Goal: Check status: Check status

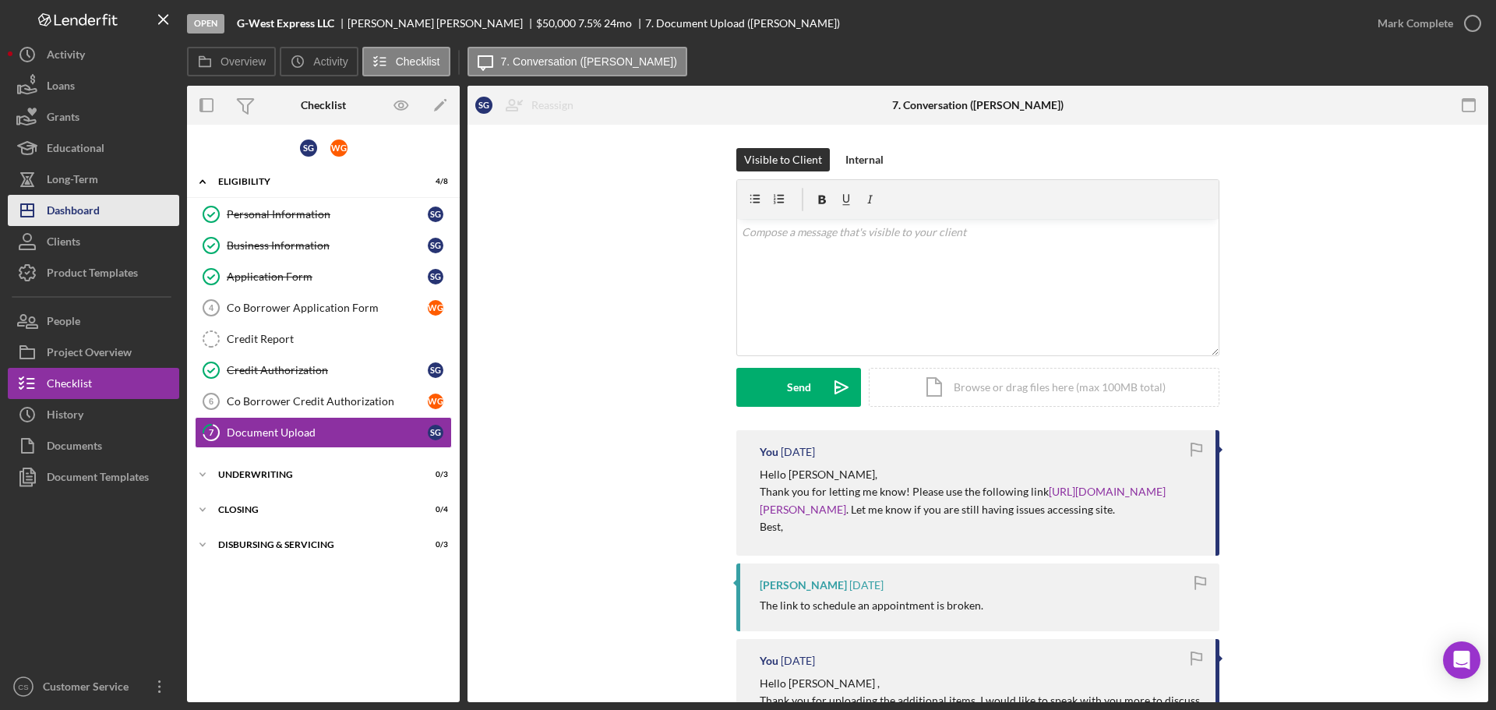
click at [103, 213] on button "Icon/Dashboard Dashboard" at bounding box center [93, 210] width 171 height 31
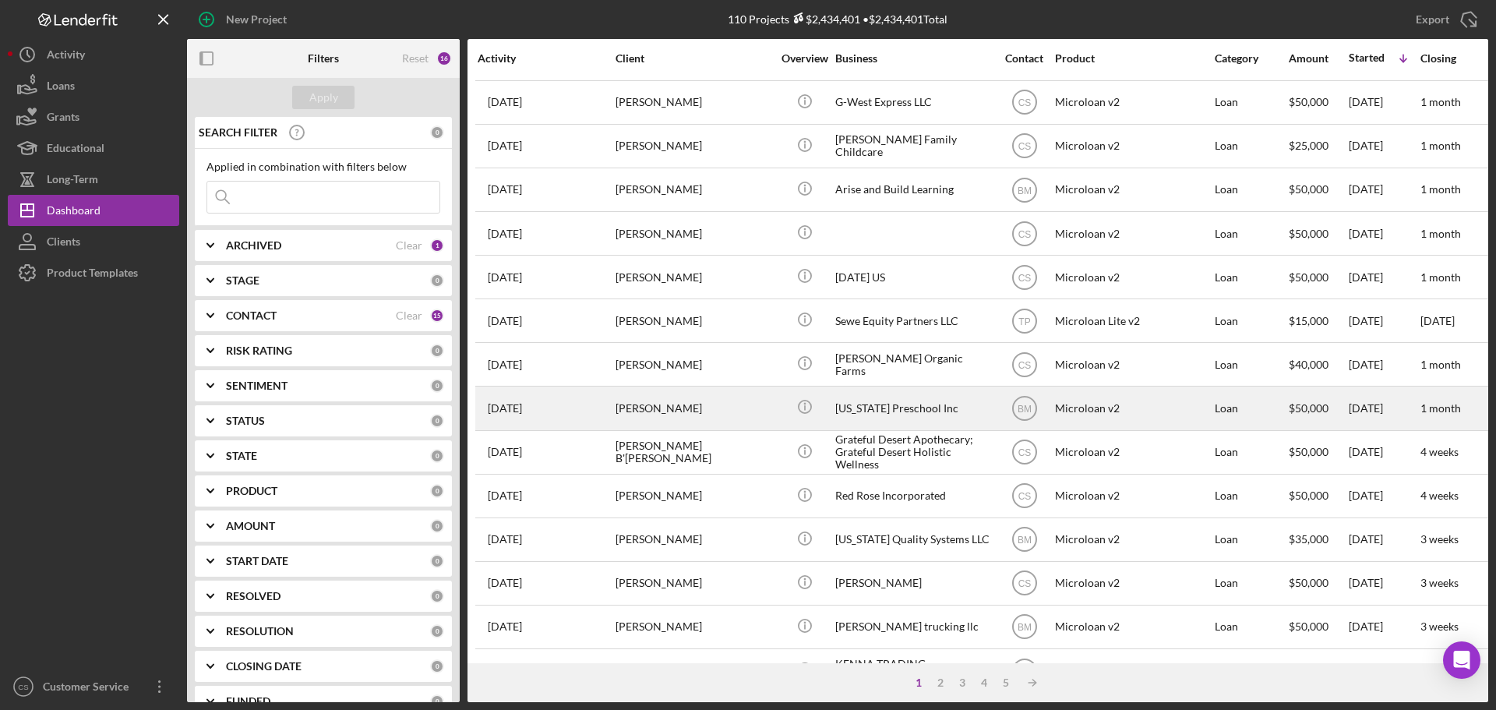
scroll to position [156, 0]
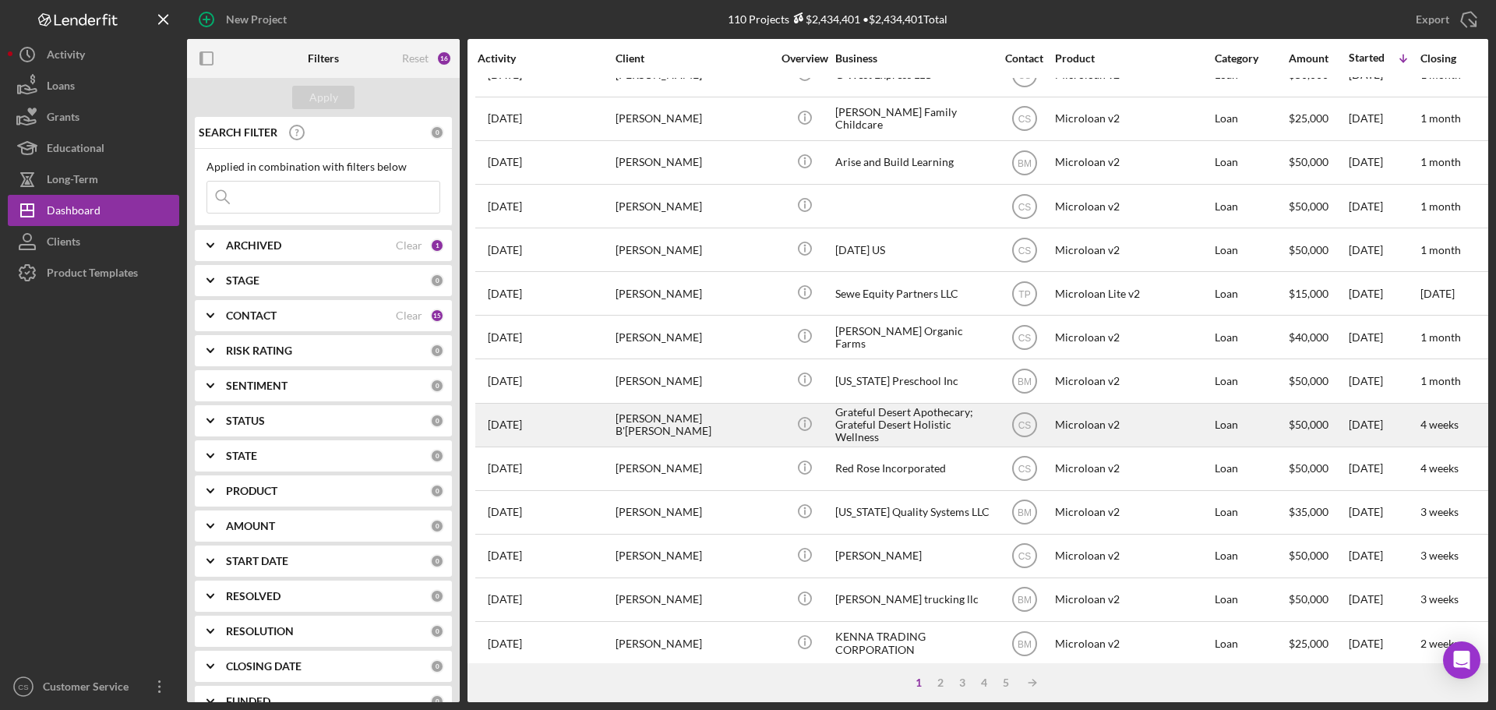
click at [733, 432] on div "[PERSON_NAME] B'[PERSON_NAME]" at bounding box center [694, 424] width 156 height 41
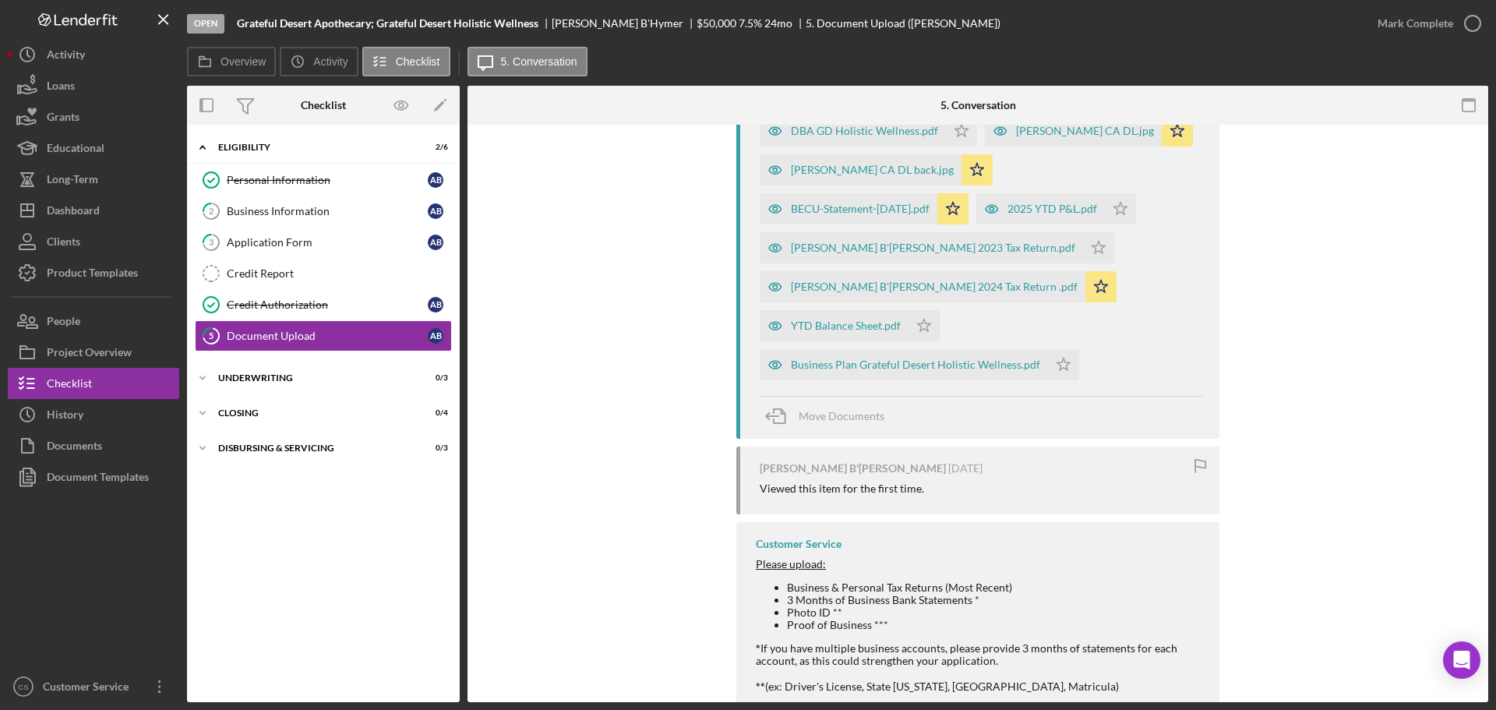
scroll to position [1247, 0]
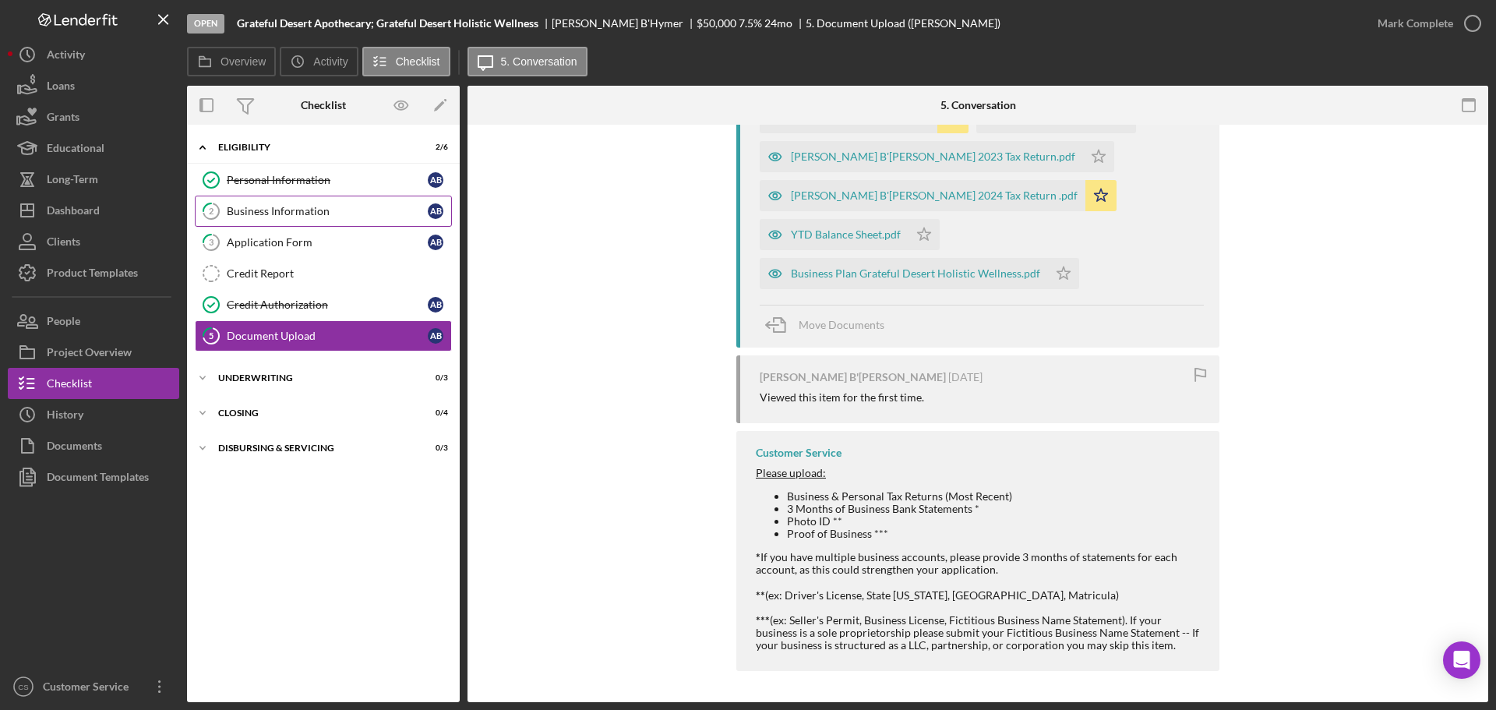
click at [353, 221] on link "2 Business Information A B" at bounding box center [323, 211] width 257 height 31
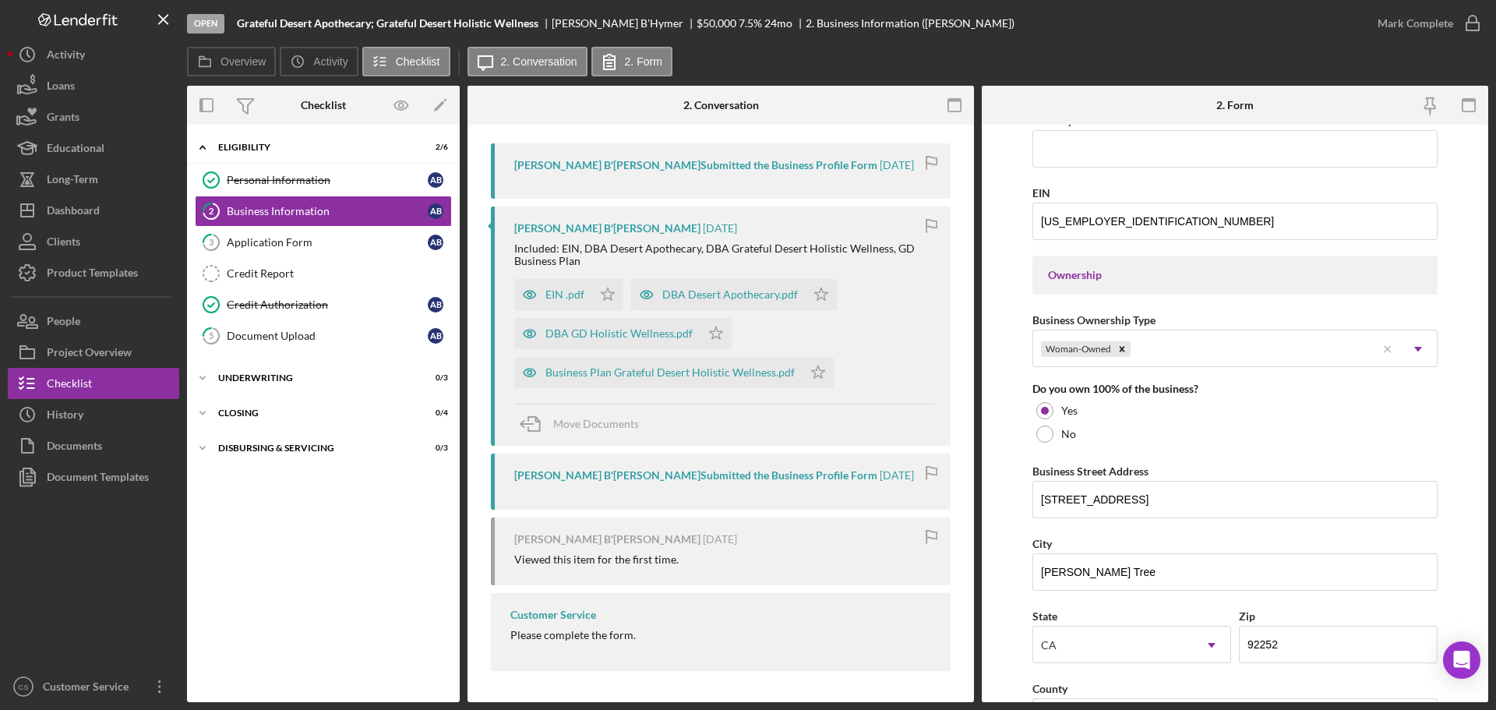
scroll to position [585, 0]
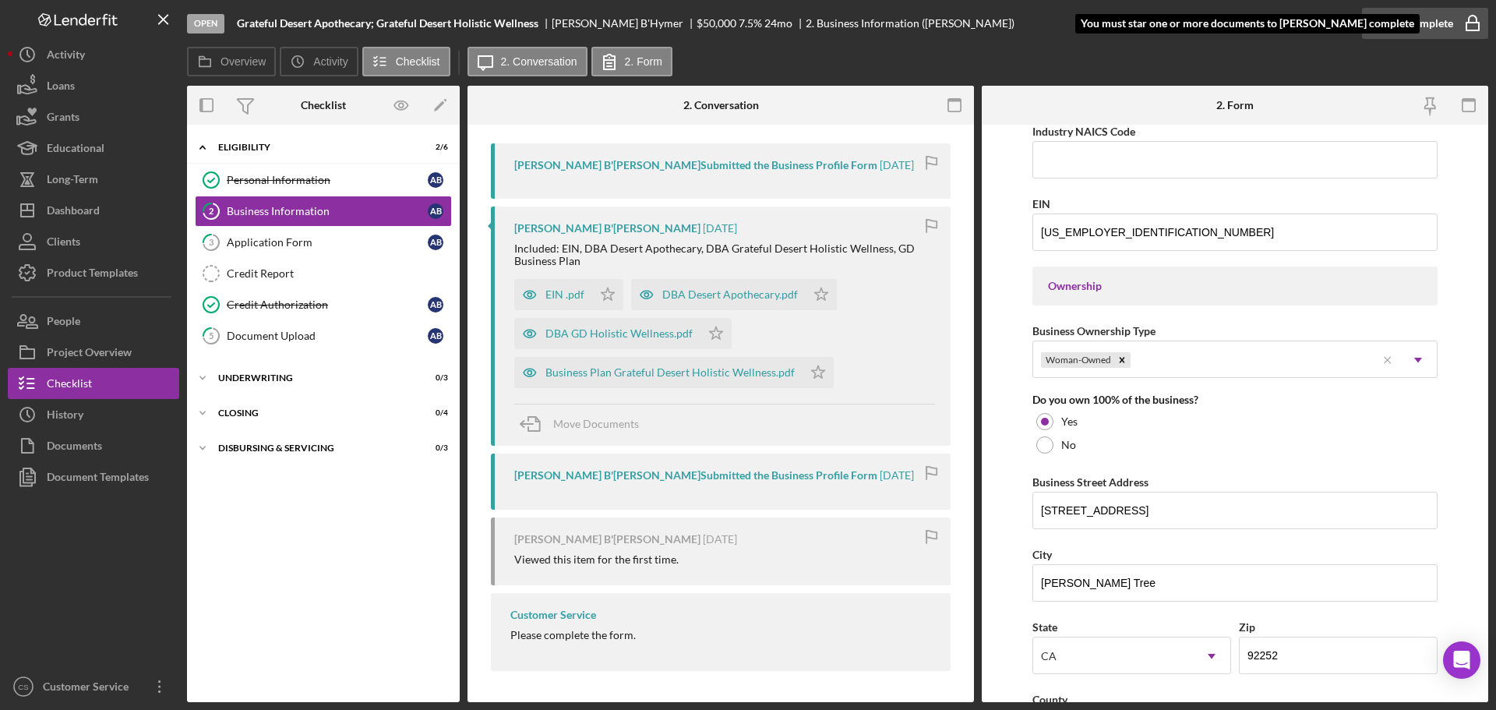
click at [1443, 20] on div "Mark Complete" at bounding box center [1416, 23] width 76 height 31
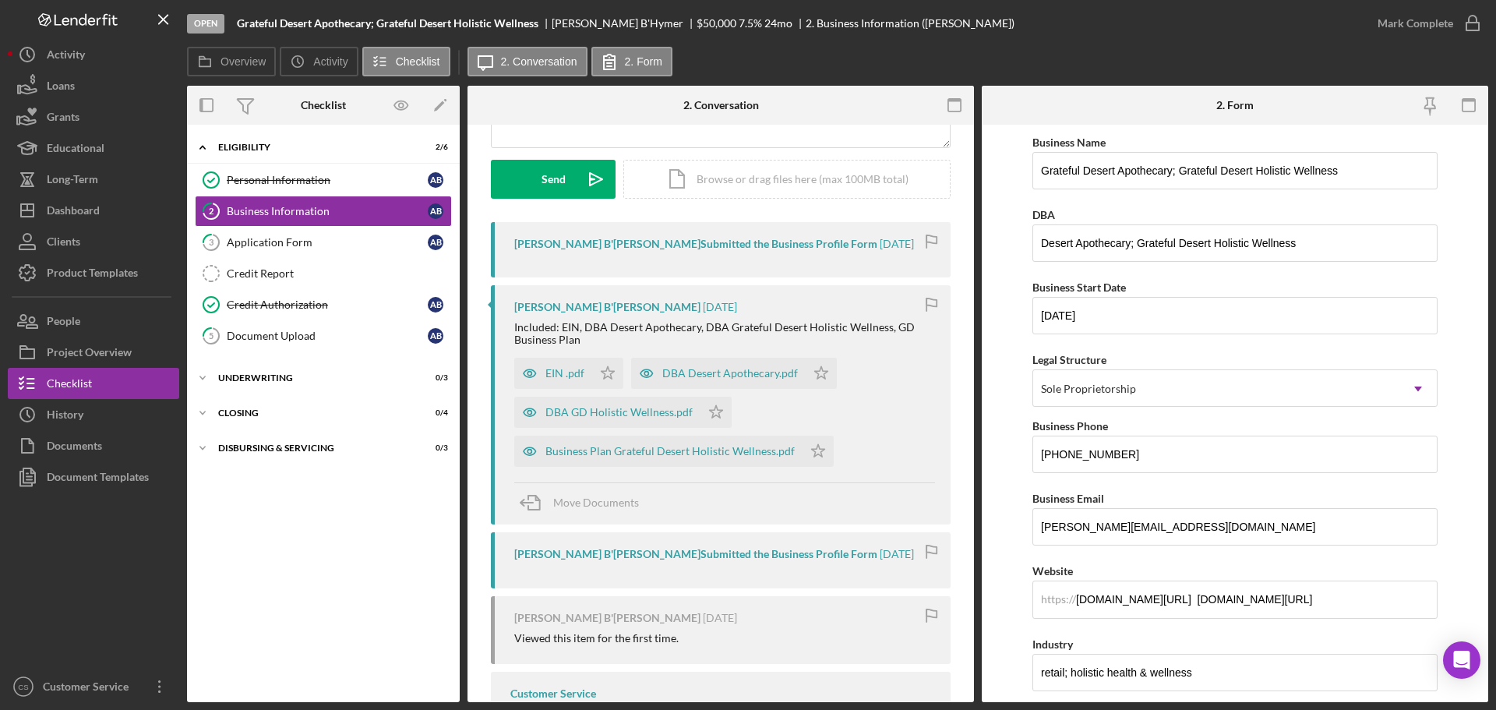
scroll to position [209, 0]
click at [560, 376] on div "EIN .pdf" at bounding box center [565, 372] width 39 height 12
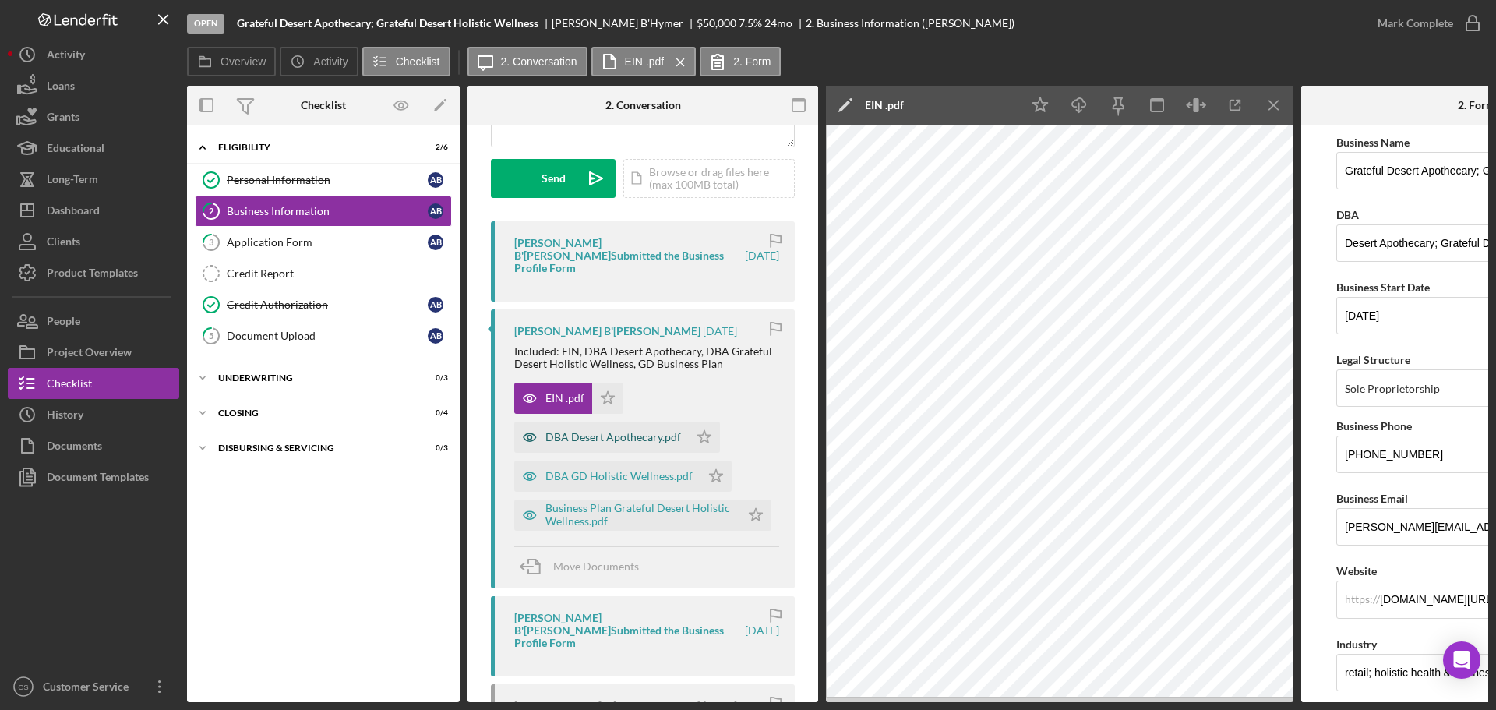
click at [620, 431] on div "DBA Desert Apothecary.pdf" at bounding box center [614, 437] width 136 height 12
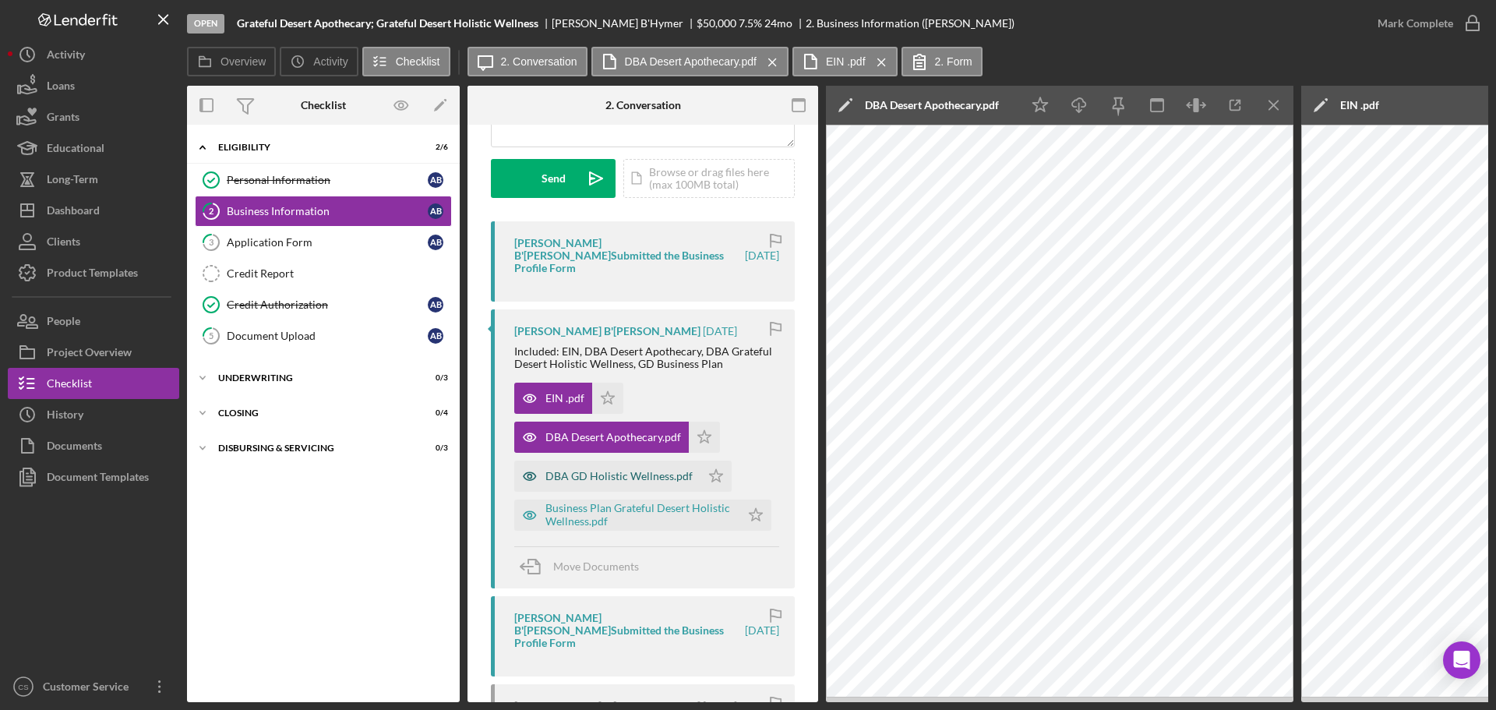
click at [610, 470] on div "DBA GD Holistic Wellness.pdf" at bounding box center [619, 476] width 147 height 12
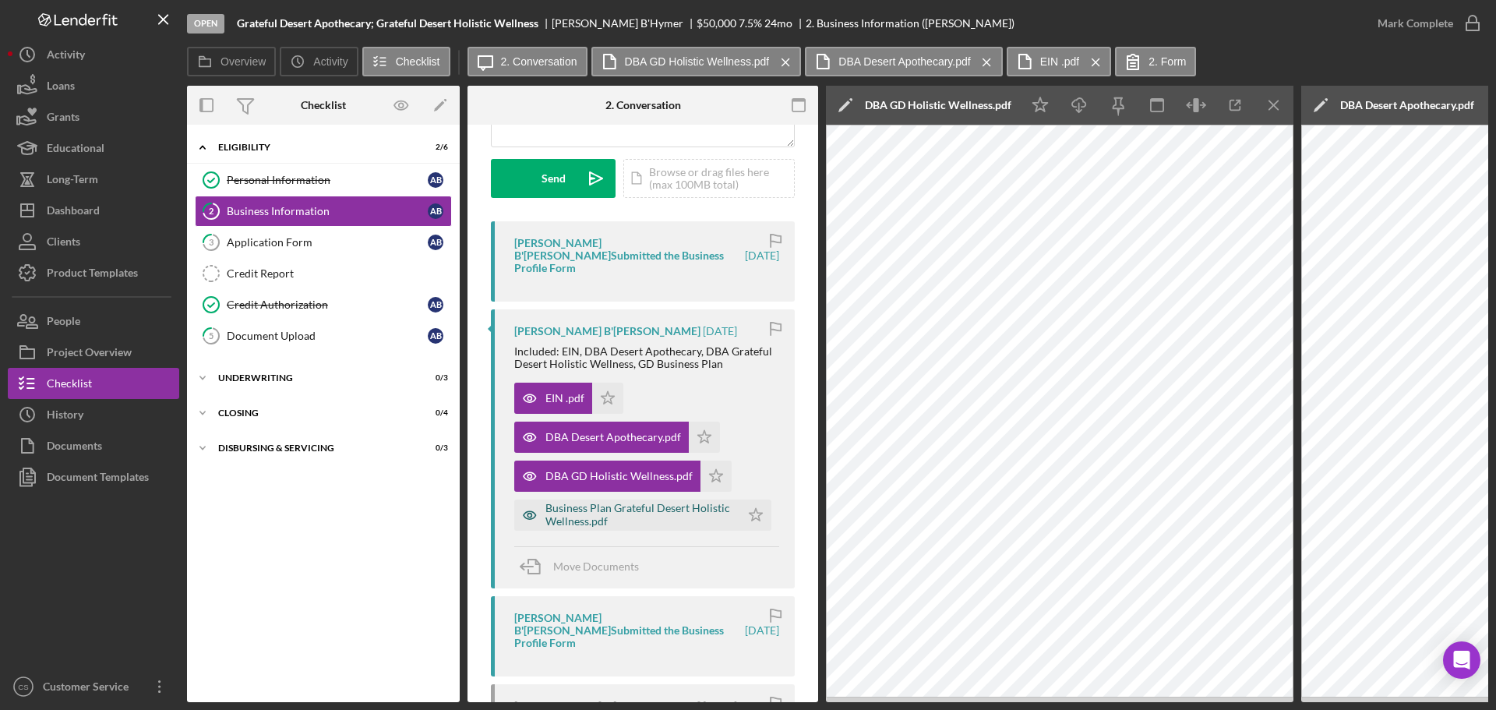
click at [653, 502] on div "Business Plan Grateful Desert Holistic Wellness.pdf" at bounding box center [639, 514] width 187 height 25
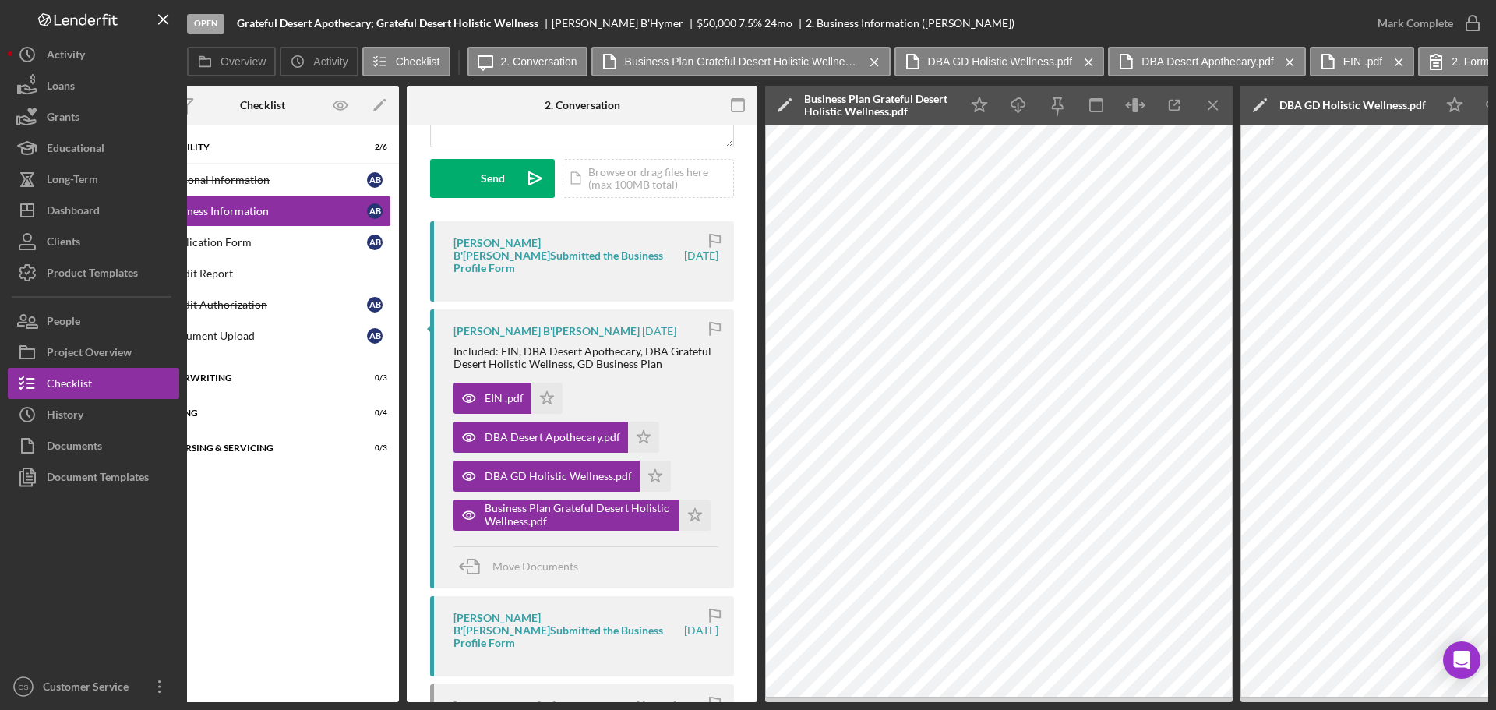
scroll to position [0, 0]
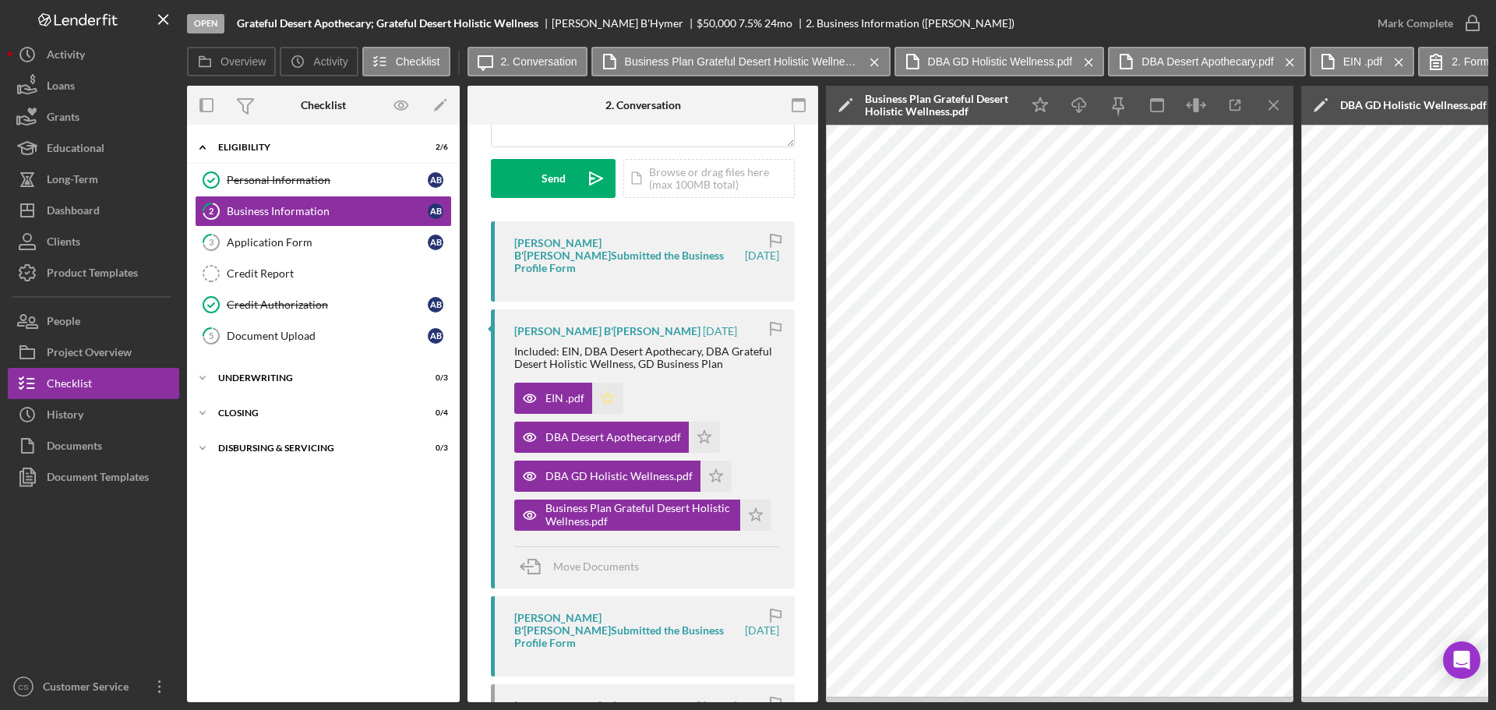
click at [605, 383] on icon "Icon/Star" at bounding box center [607, 398] width 31 height 31
click at [701, 430] on polygon "button" at bounding box center [704, 436] width 13 height 12
click at [1296, 27] on div "Open Grateful Desert Apothecary; Grateful Desert Holistic Wellness [PERSON_NAME…" at bounding box center [774, 23] width 1175 height 47
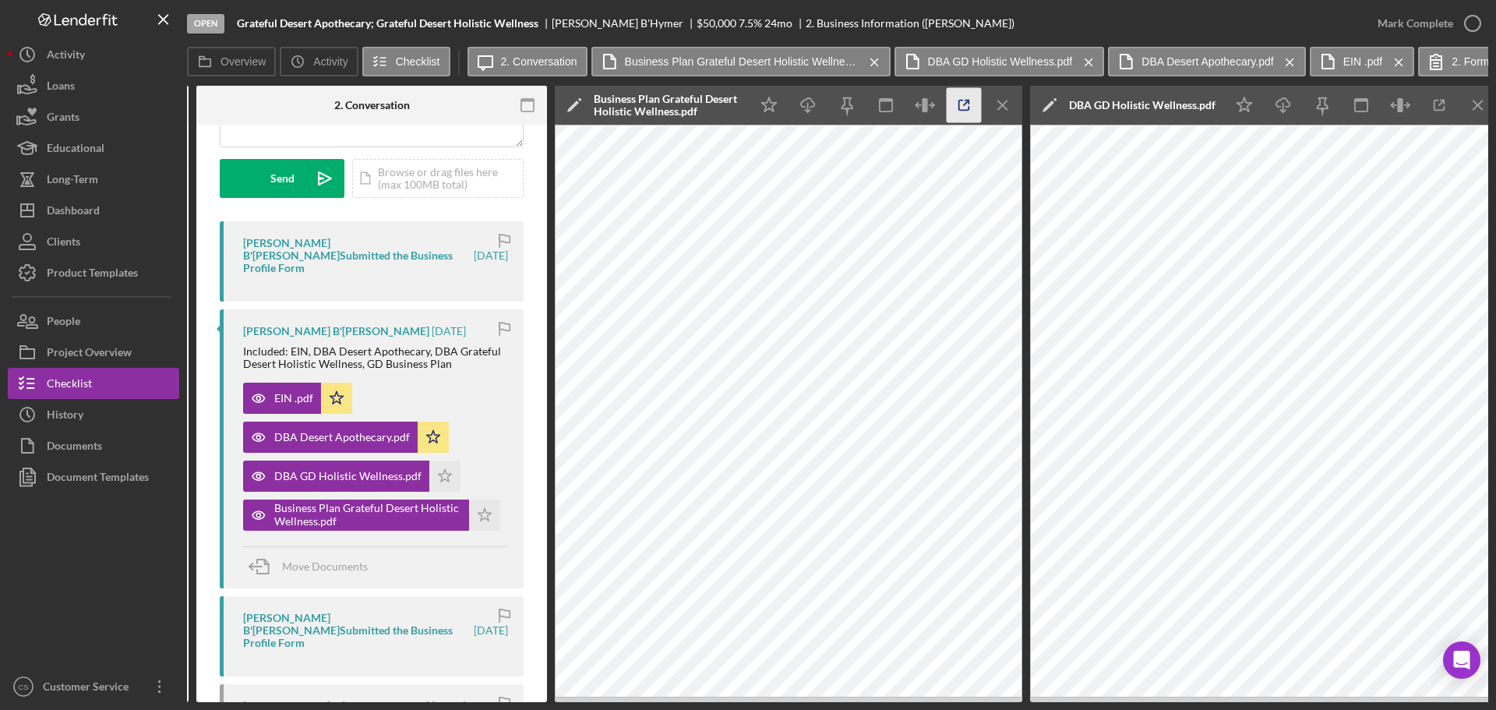
scroll to position [0, 390]
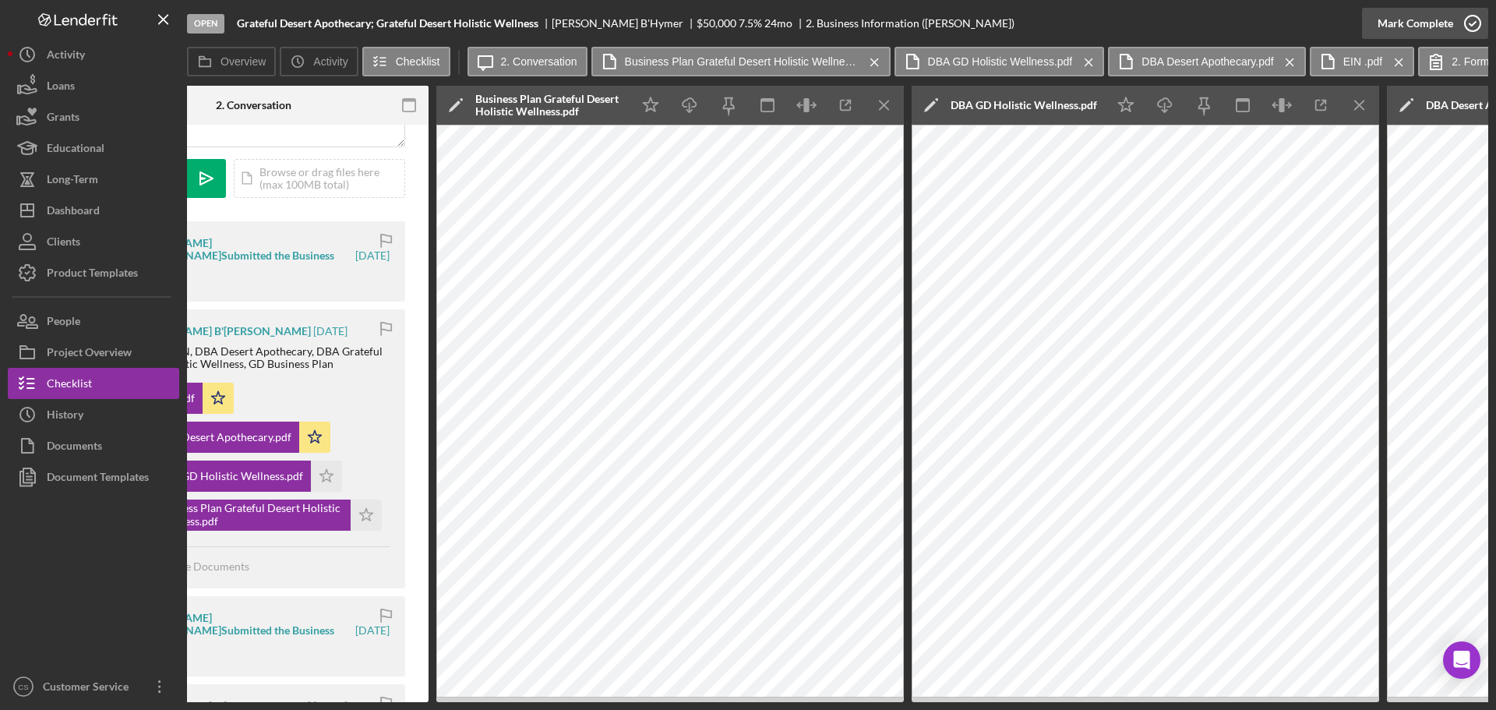
click at [1457, 26] on icon "button" at bounding box center [1472, 23] width 39 height 39
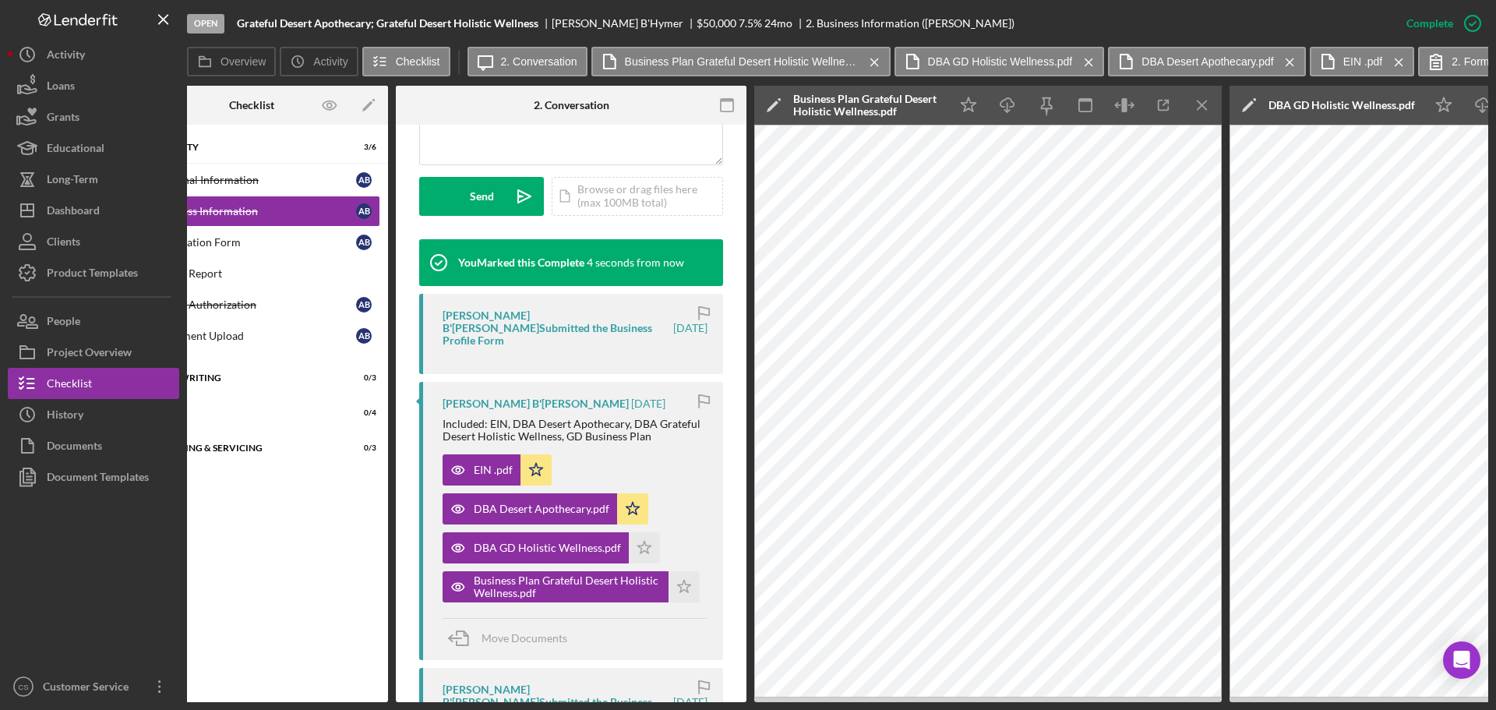
scroll to position [0, 0]
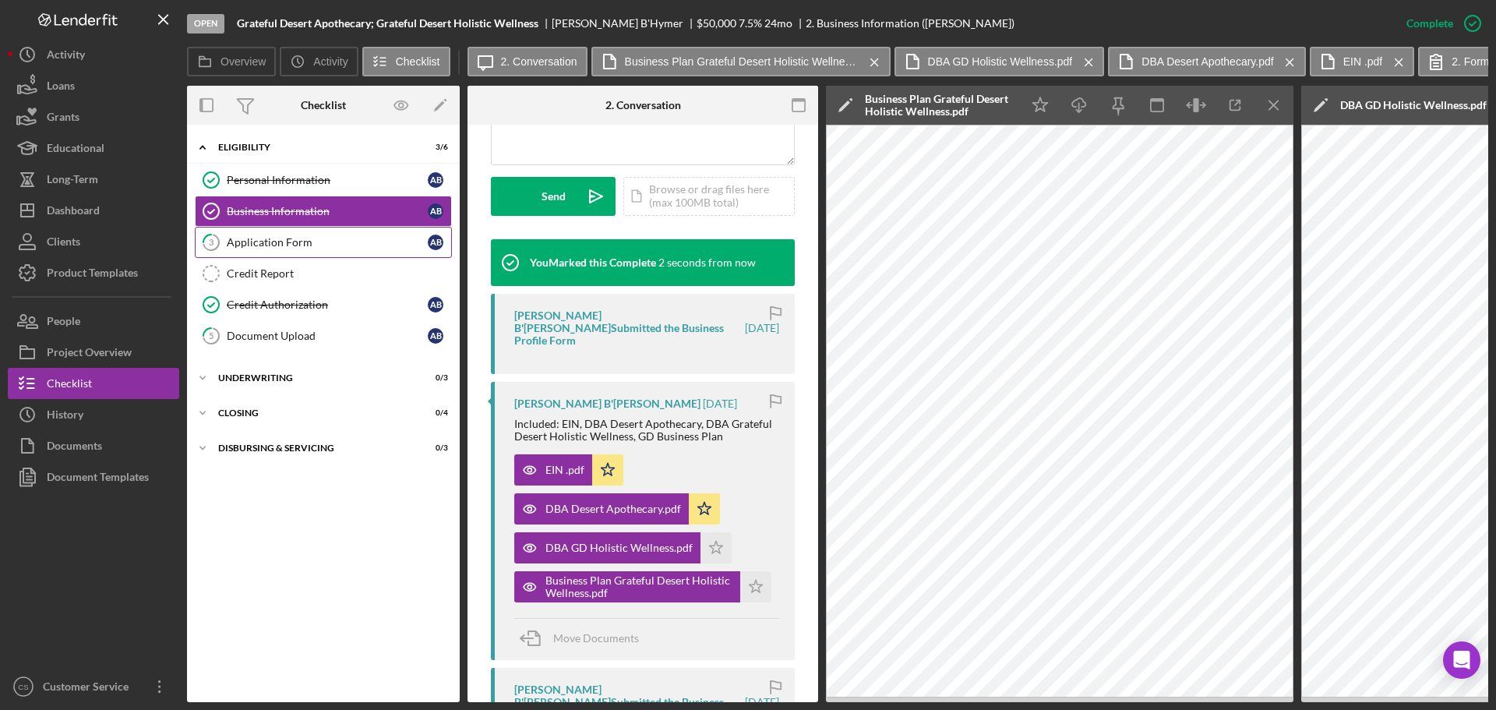
click at [345, 248] on div "Application Form" at bounding box center [327, 242] width 201 height 12
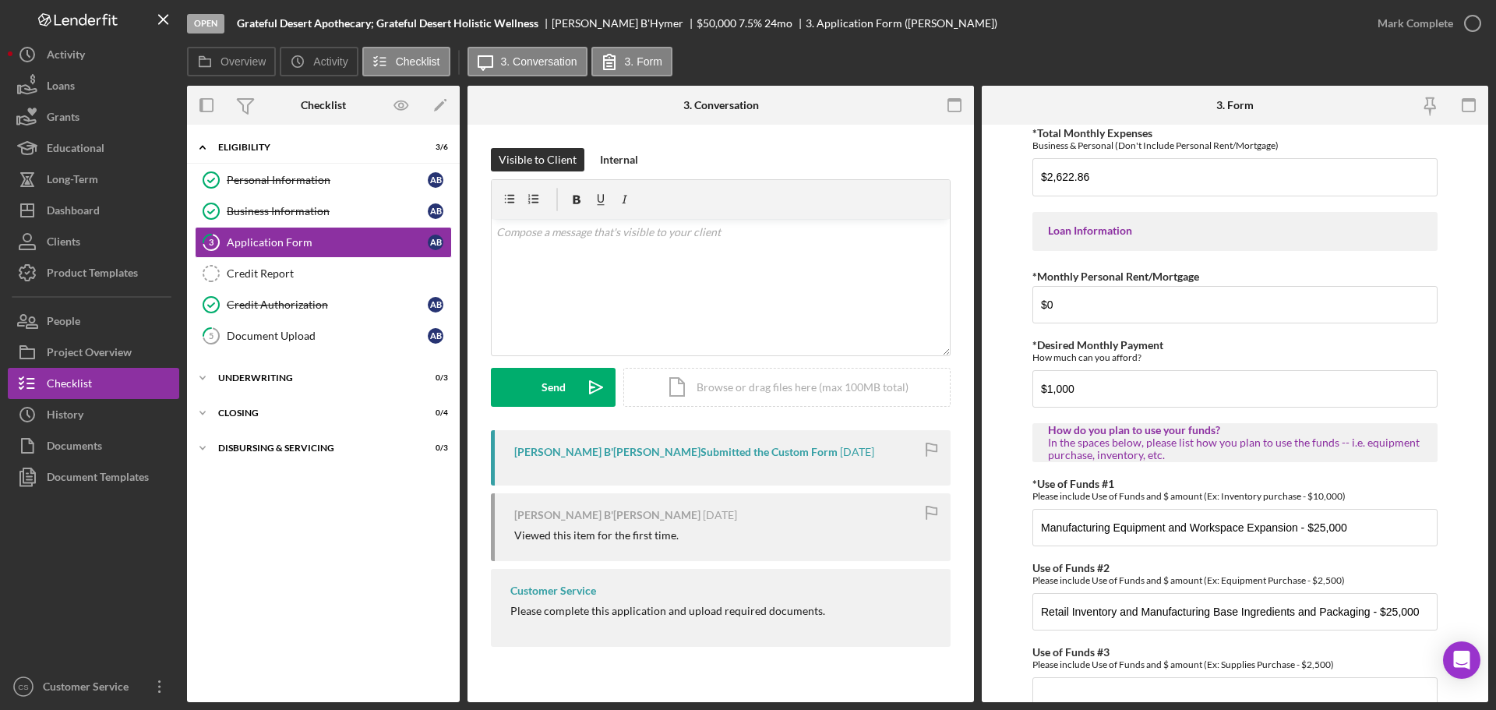
scroll to position [776, 0]
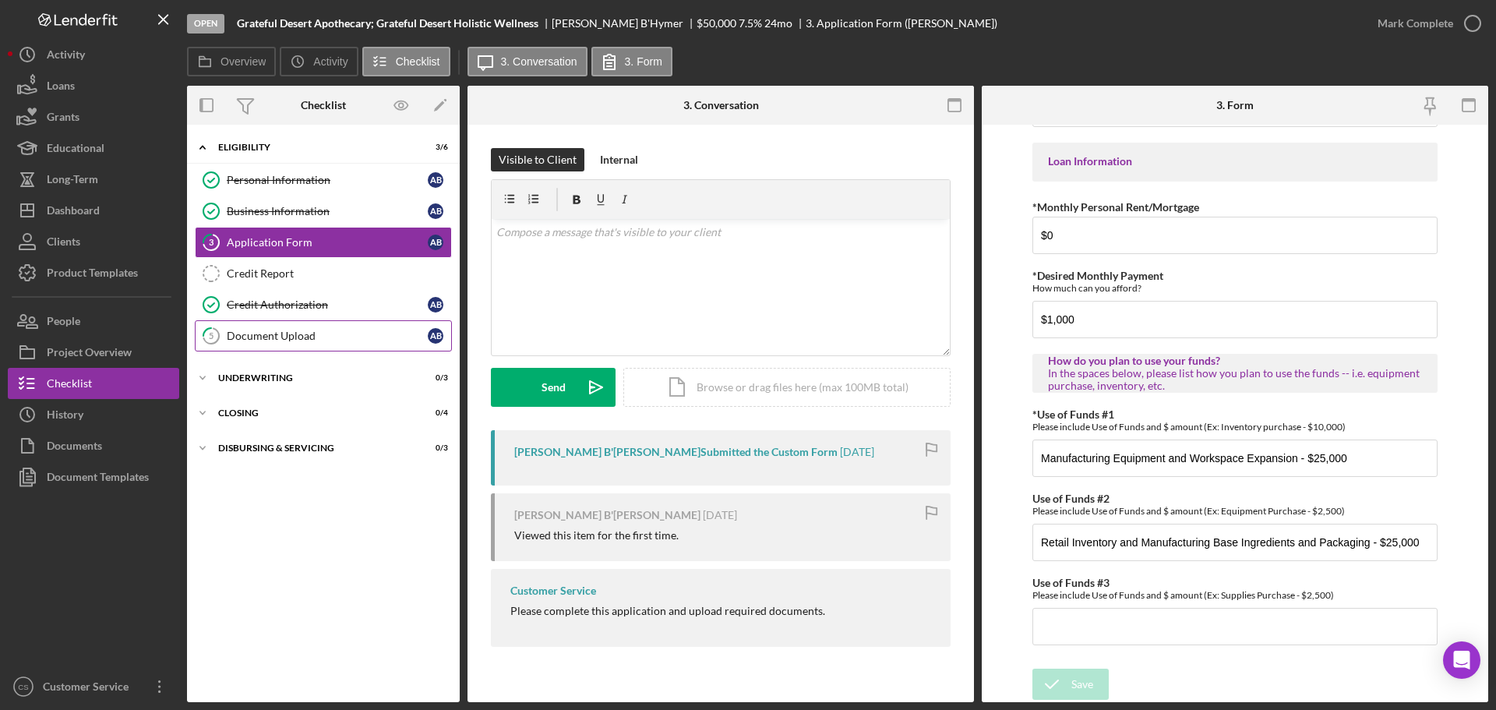
click at [284, 332] on div "Document Upload" at bounding box center [327, 336] width 201 height 12
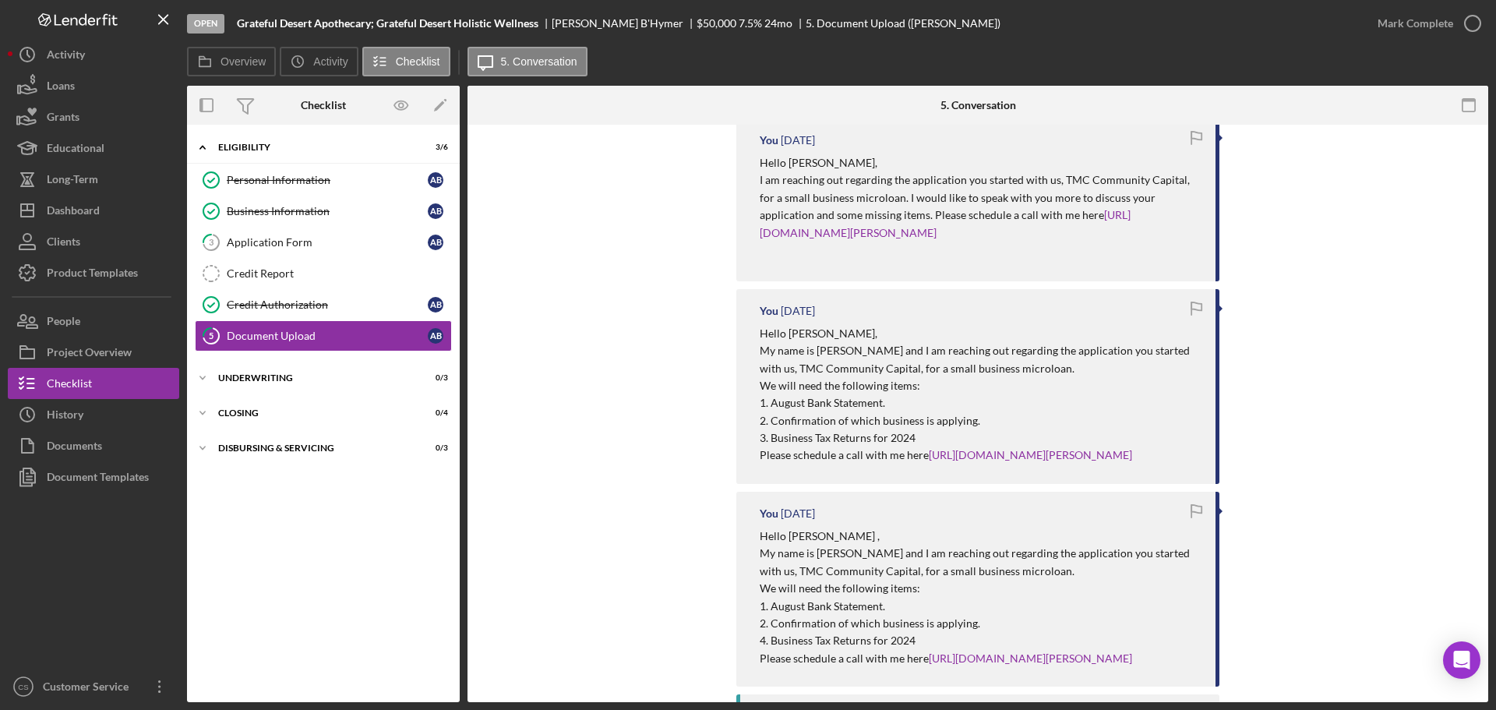
scroll to position [78, 0]
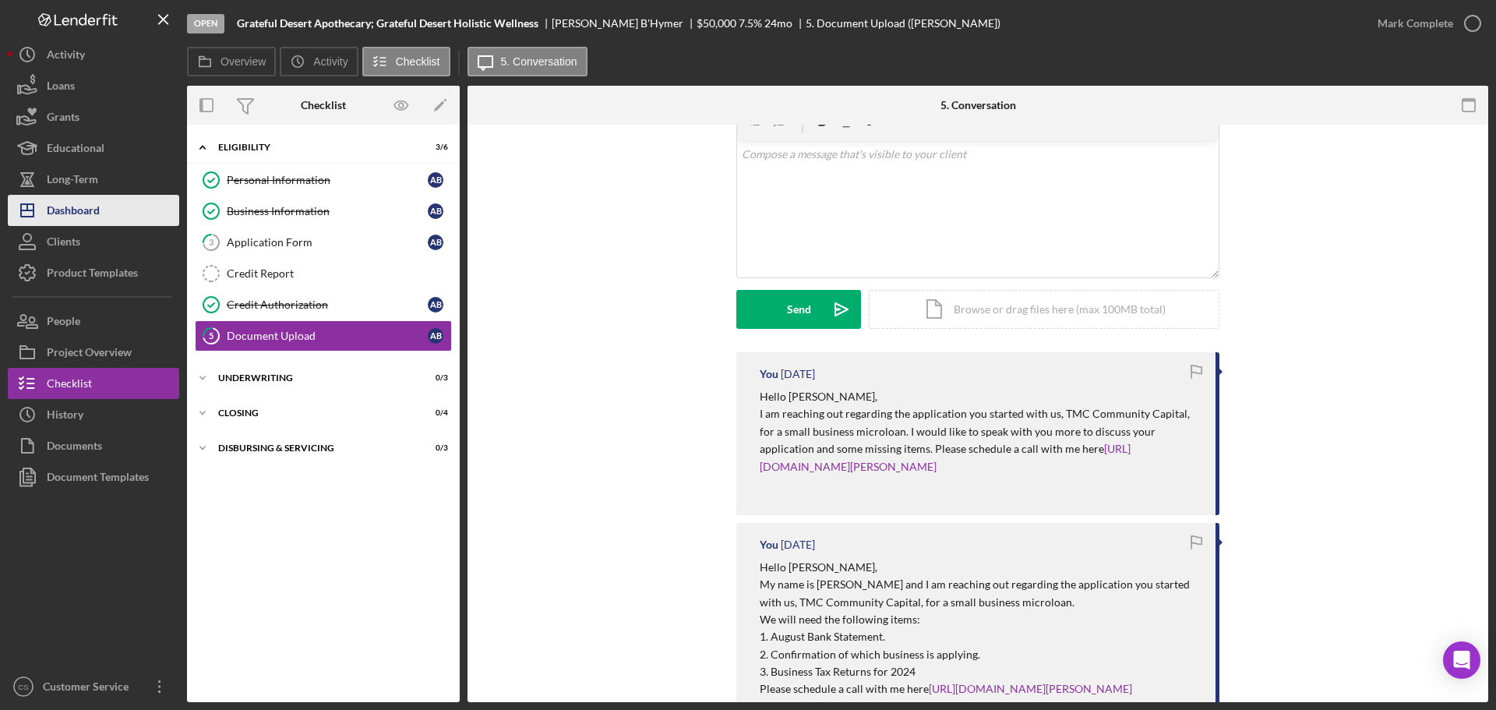
click at [69, 216] on div "Dashboard" at bounding box center [73, 212] width 53 height 35
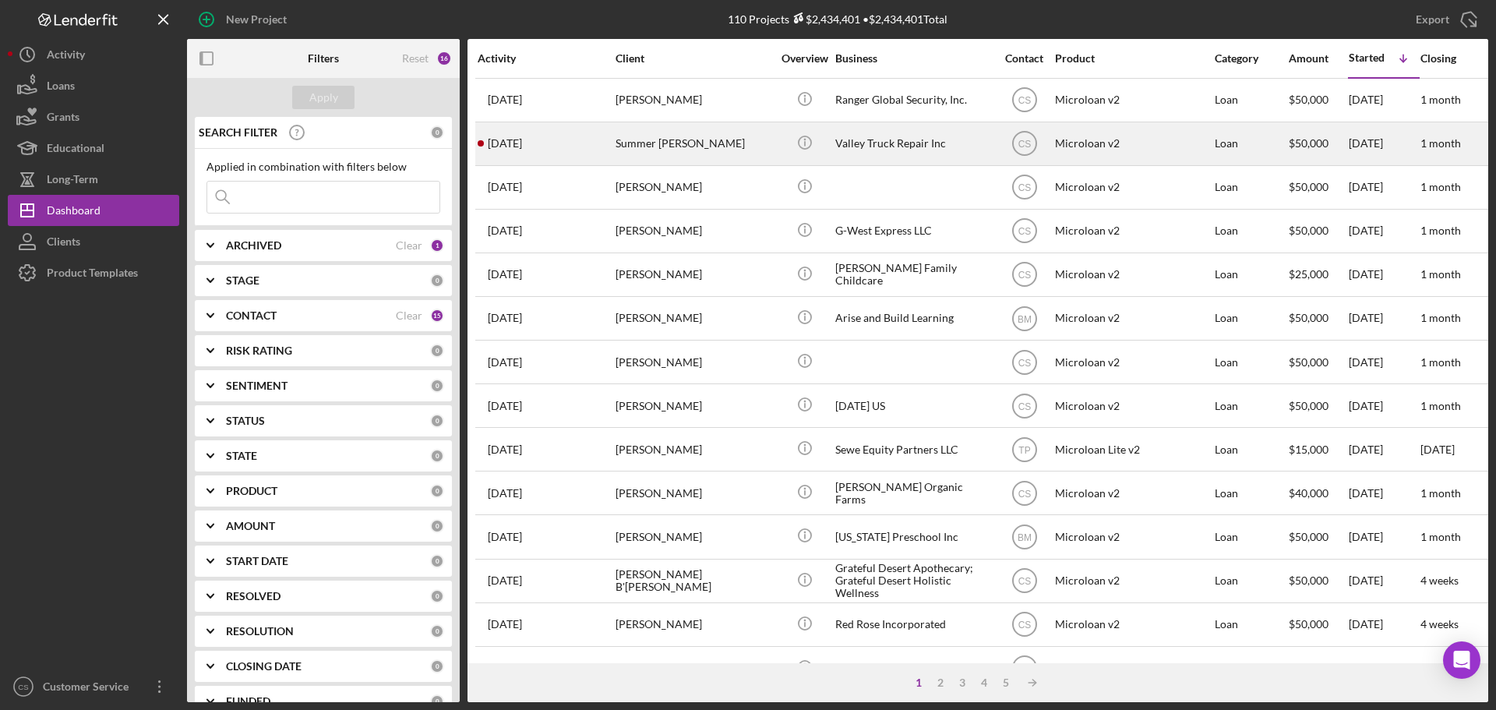
click at [732, 143] on div "Summer [PERSON_NAME]" at bounding box center [694, 143] width 156 height 41
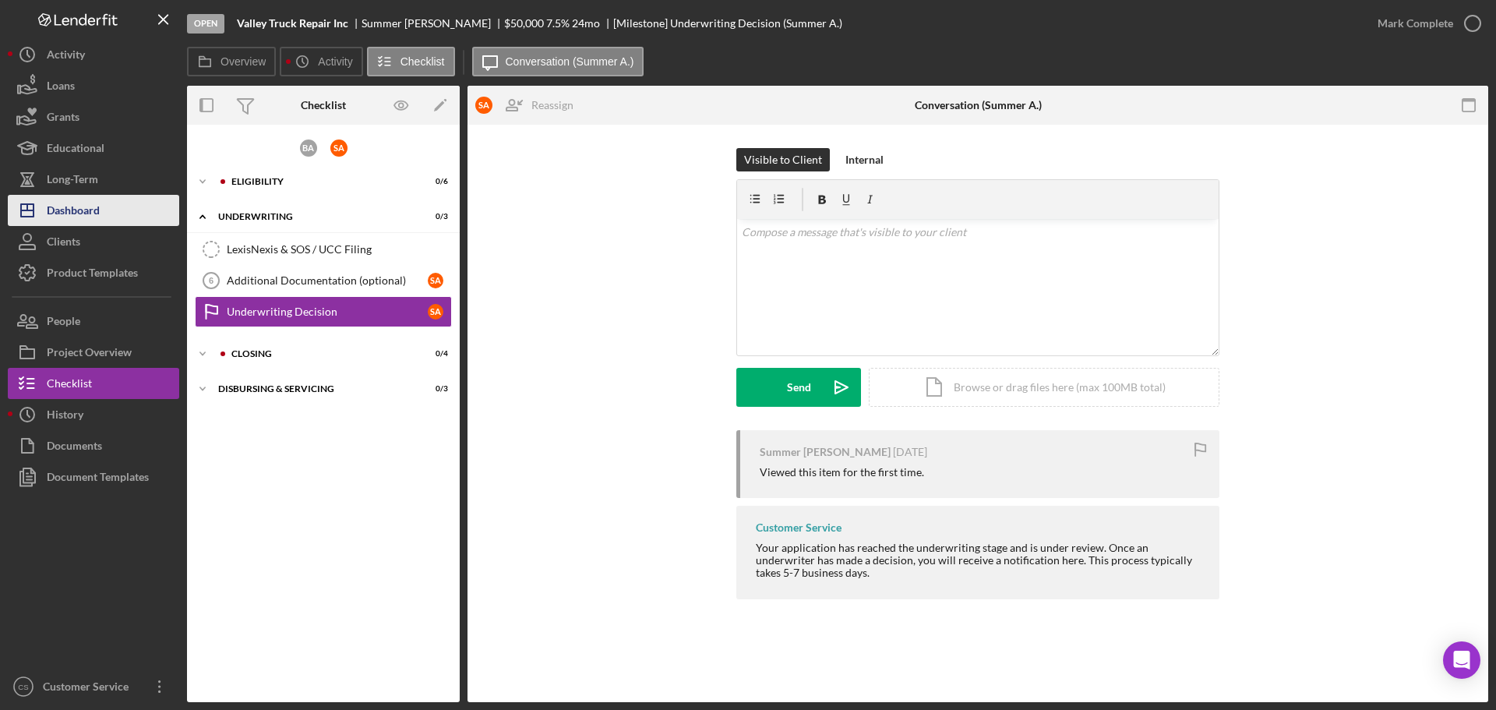
click at [79, 217] on div "Dashboard" at bounding box center [73, 212] width 53 height 35
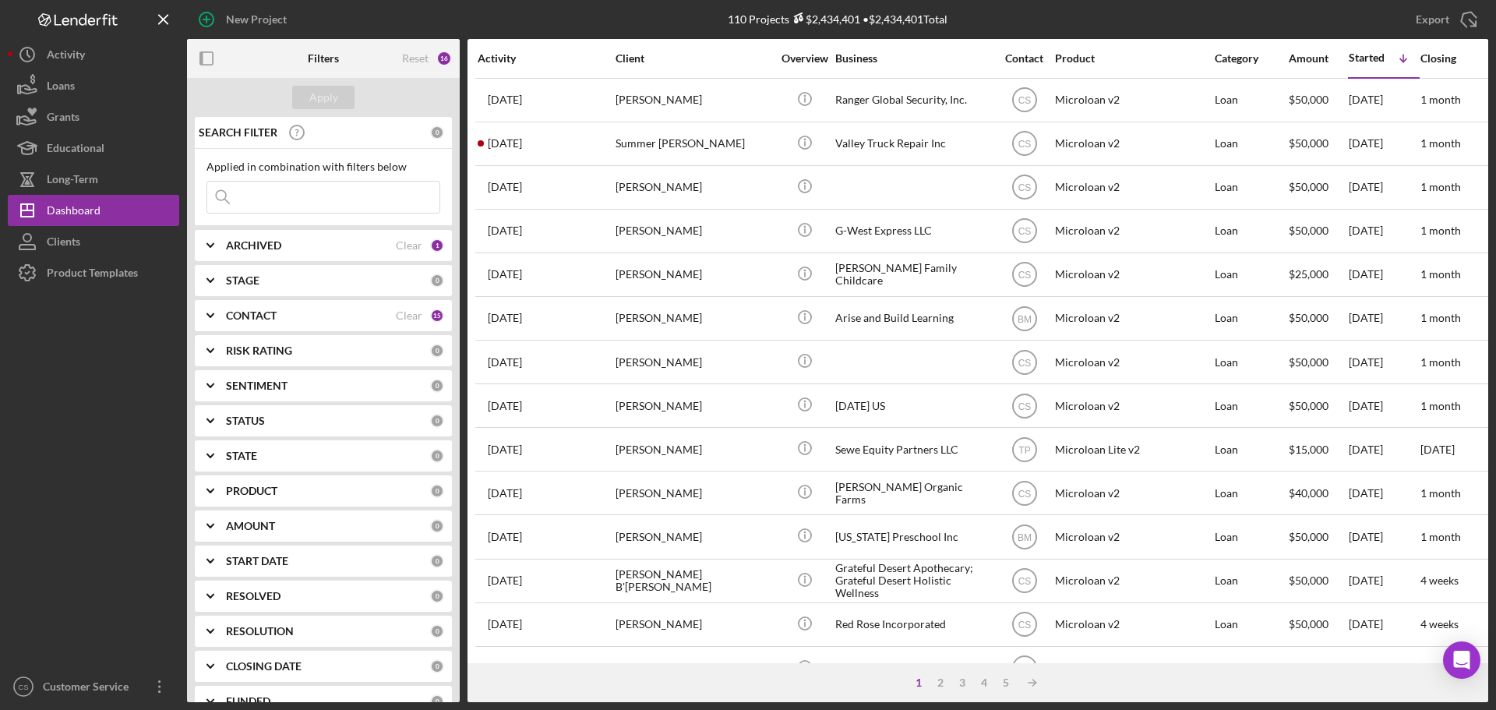
click at [127, 447] on div at bounding box center [93, 479] width 171 height 383
click at [108, 477] on div at bounding box center [93, 479] width 171 height 383
